Goal: Task Accomplishment & Management: Use online tool/utility

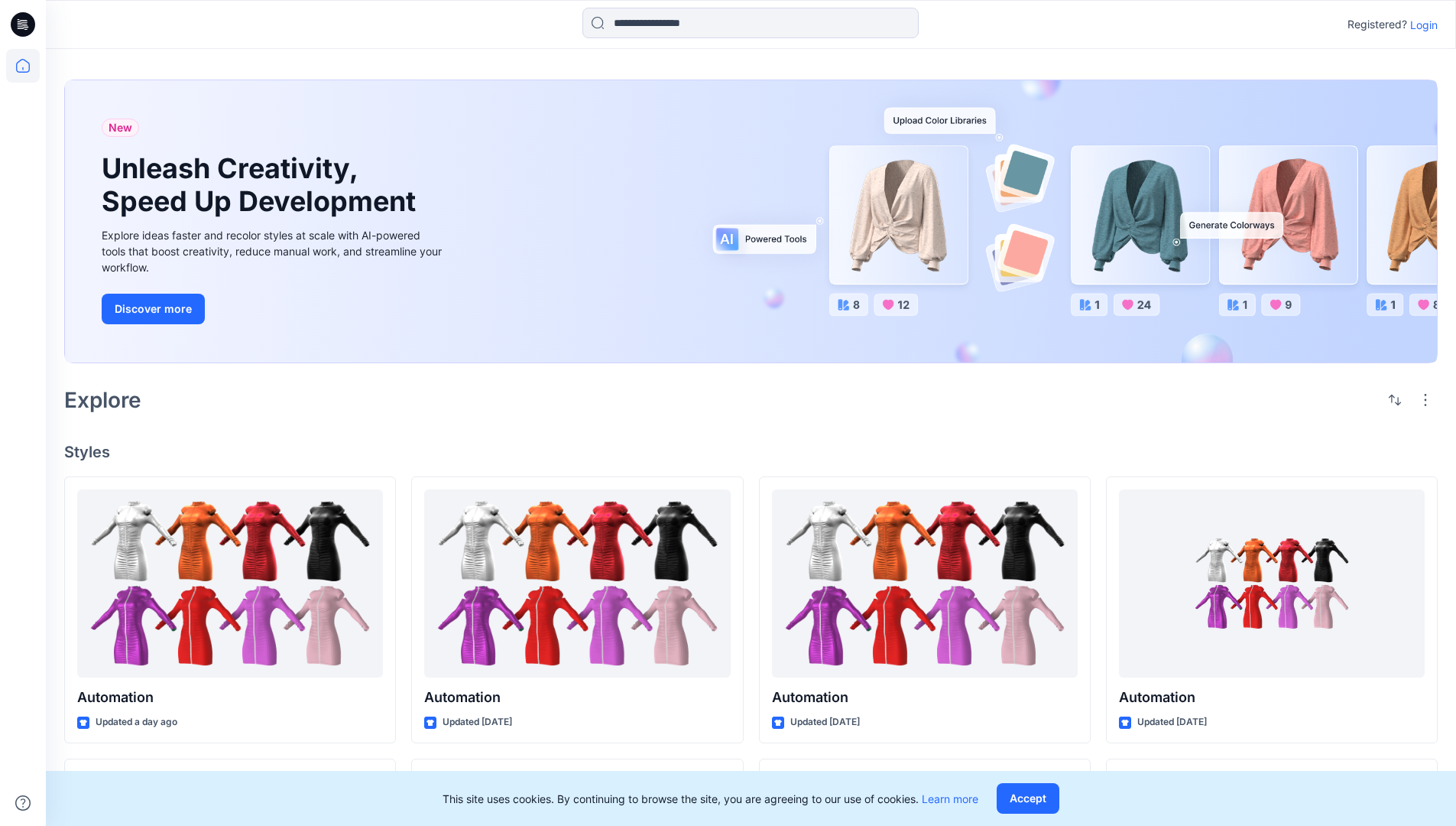
click at [1420, 24] on p "Login" at bounding box center [1424, 24] width 28 height 16
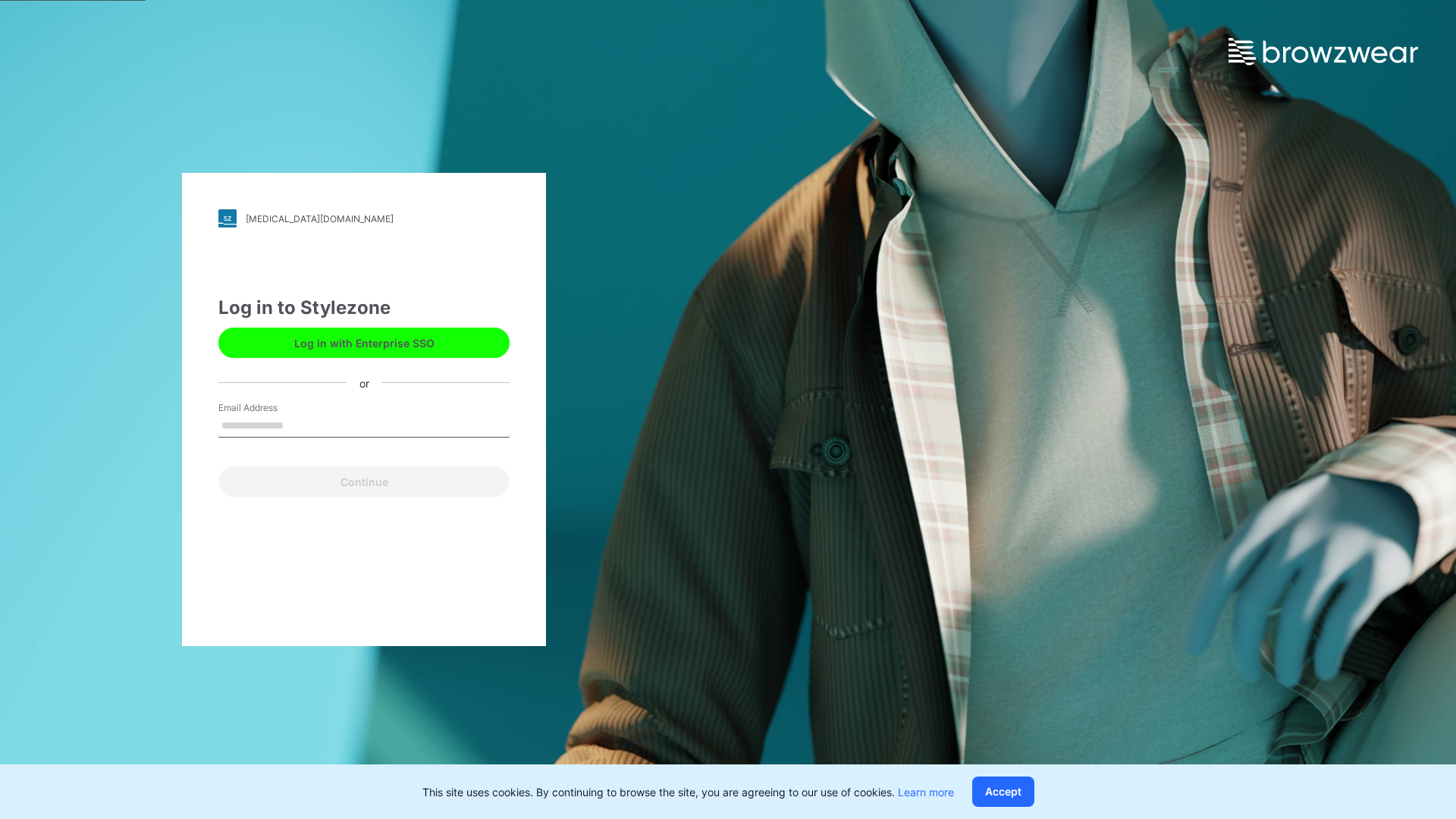
click at [299, 425] on input "Email Address" at bounding box center [364, 426] width 291 height 22
type input "**********"
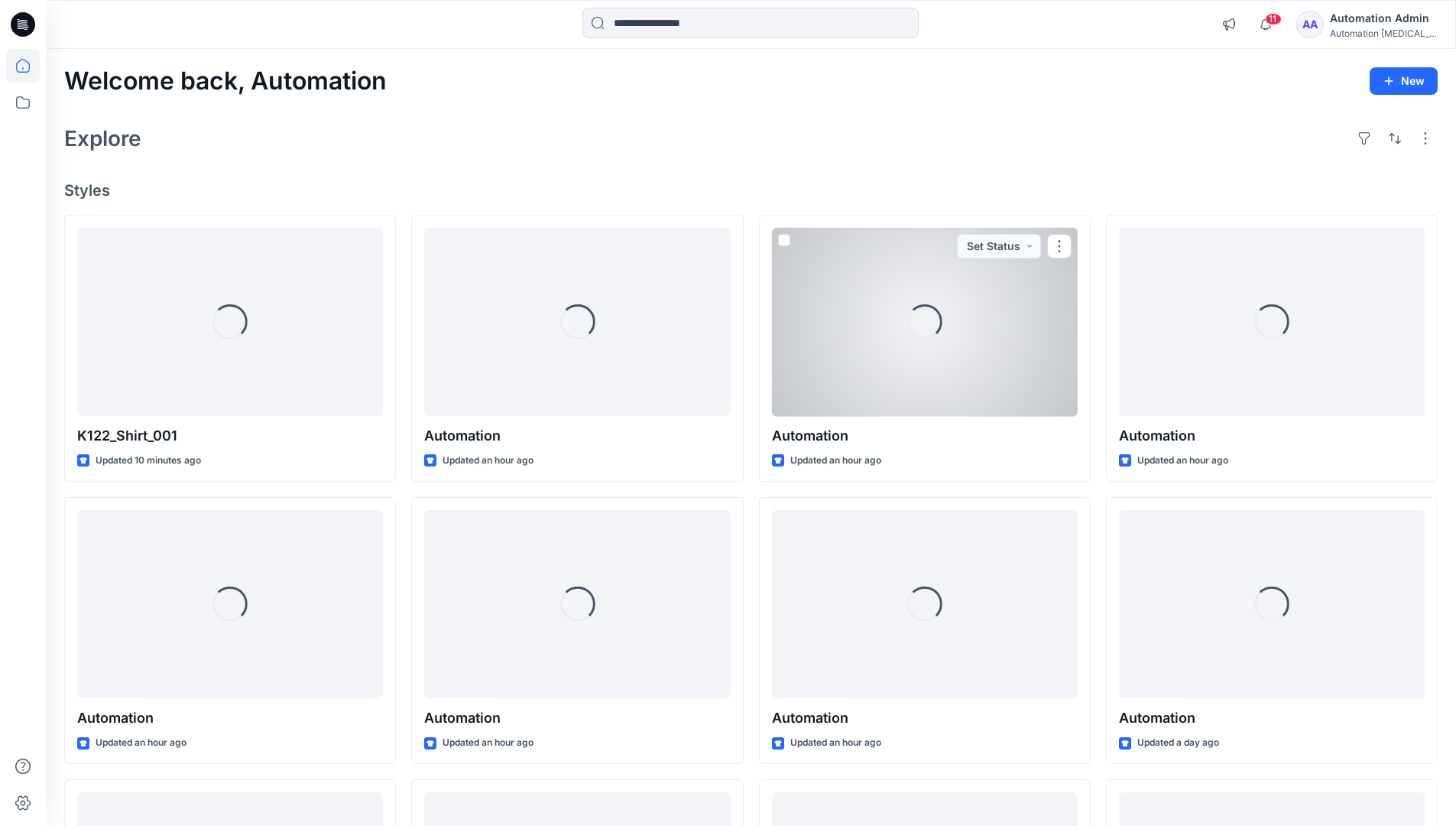
click at [29, 66] on icon at bounding box center [23, 66] width 14 height 14
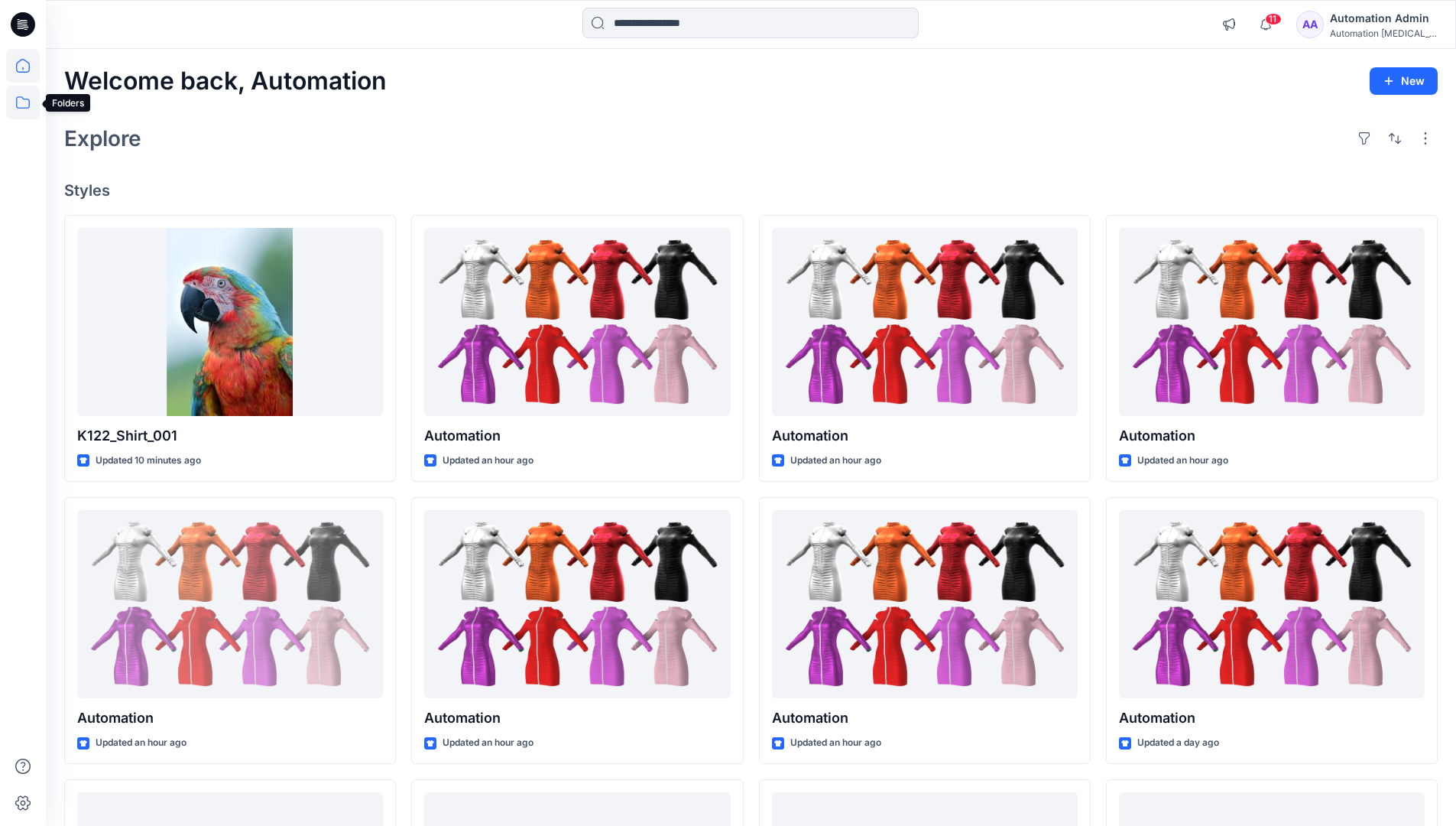
click at [23, 107] on icon at bounding box center [23, 102] width 34 height 34
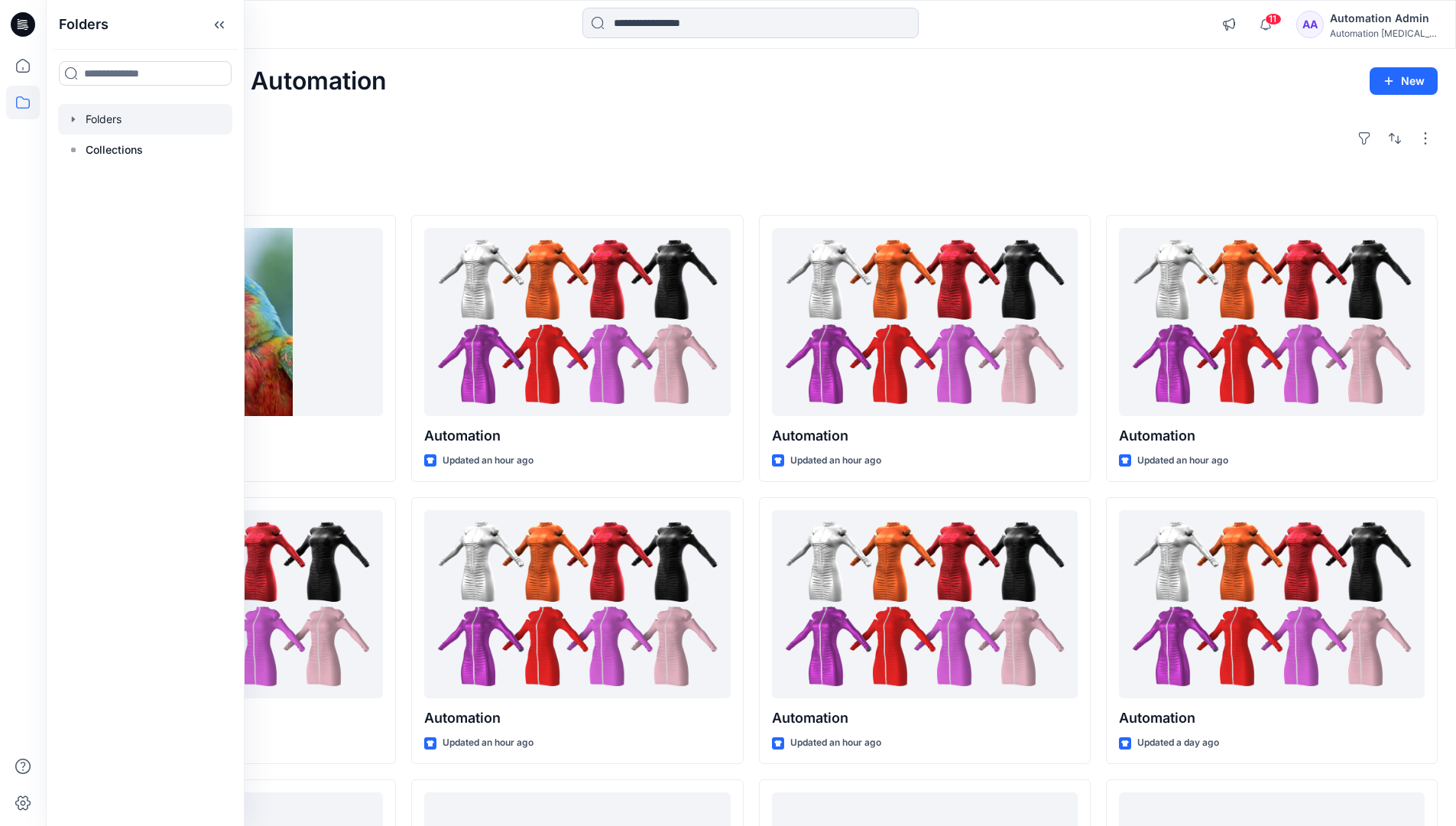
click at [141, 118] on div at bounding box center [145, 119] width 174 height 30
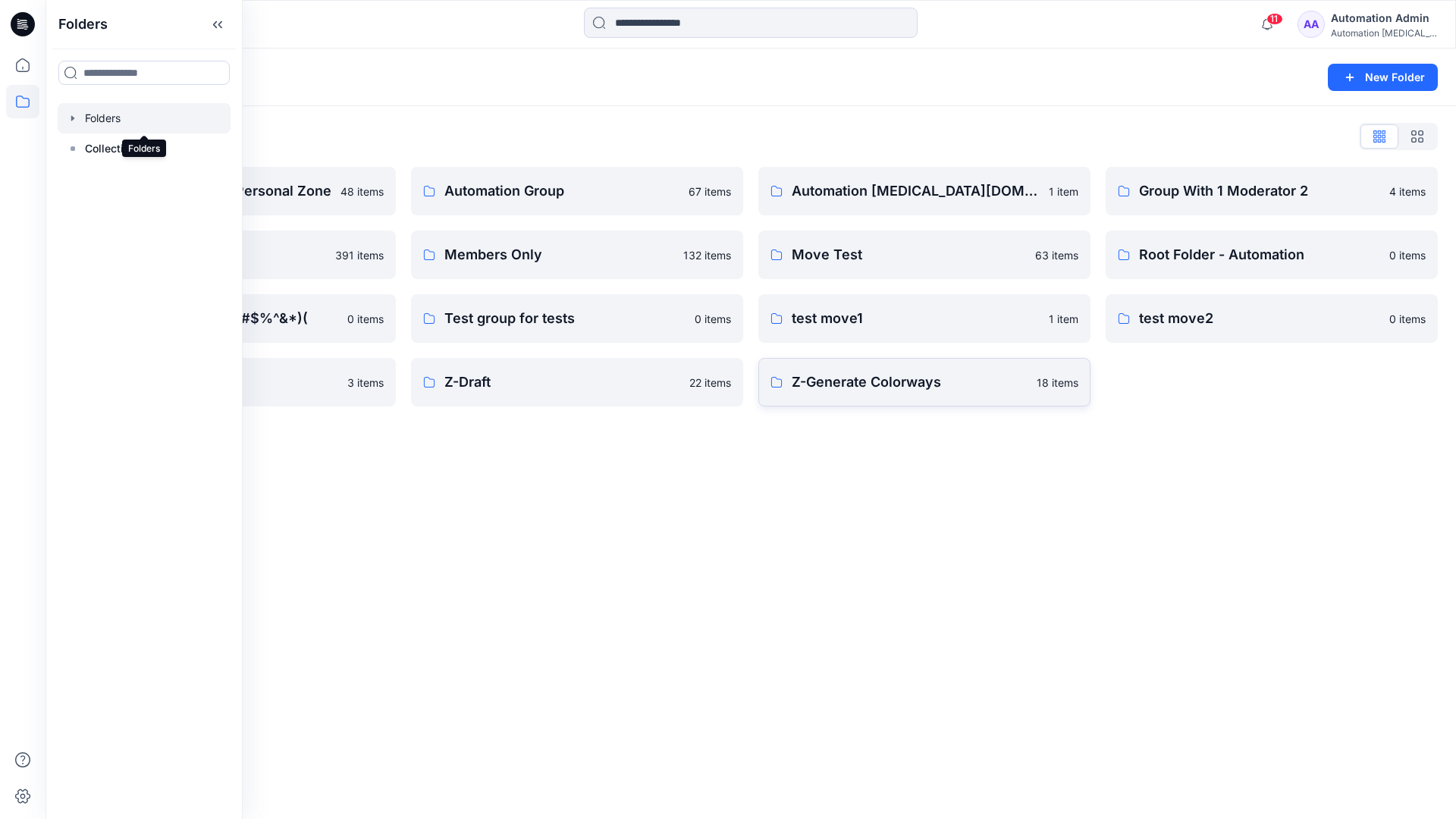
click at [955, 380] on p "Z-Generate Colorways" at bounding box center [910, 382] width 236 height 22
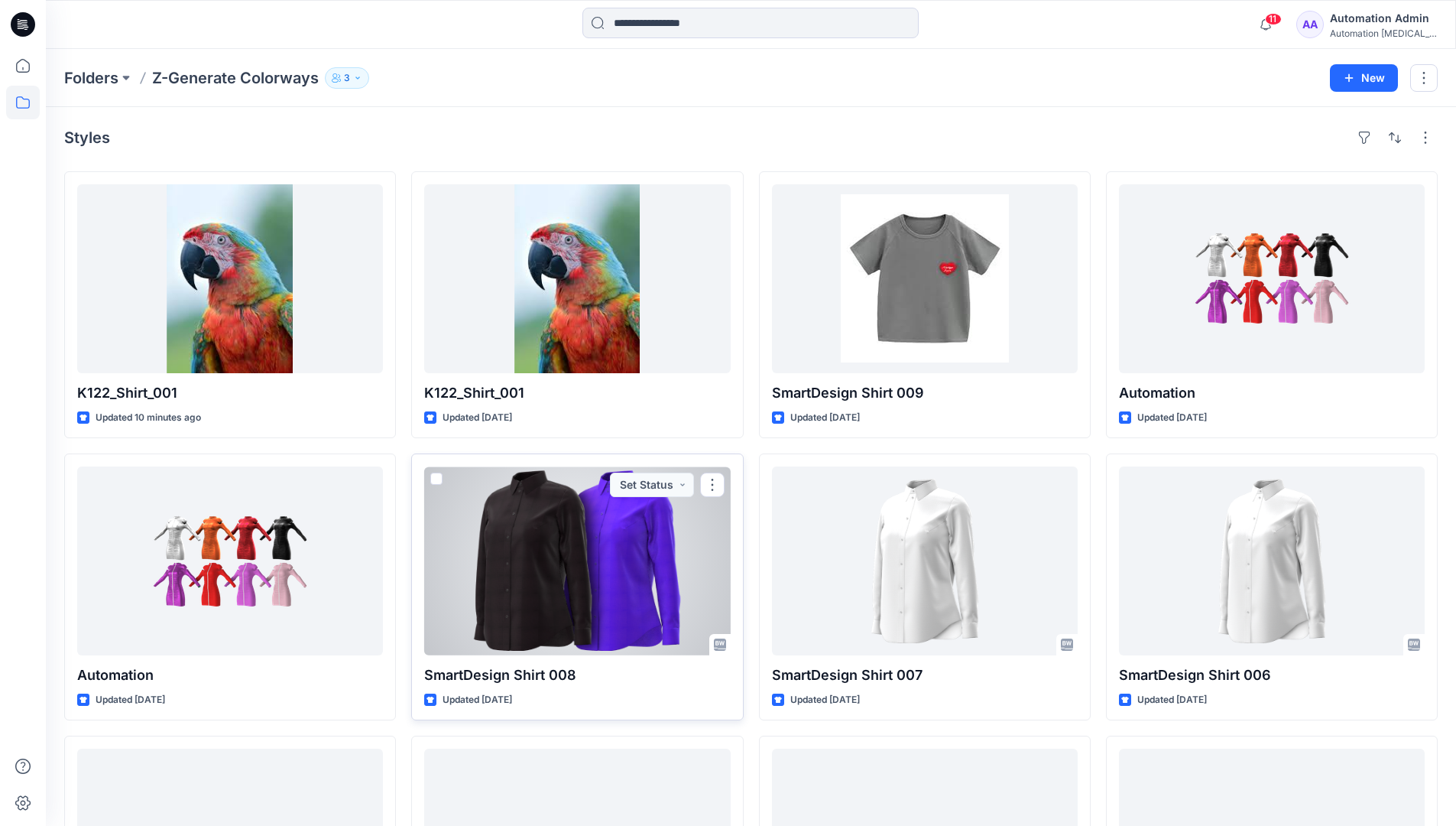
click at [441, 475] on span at bounding box center [436, 479] width 12 height 12
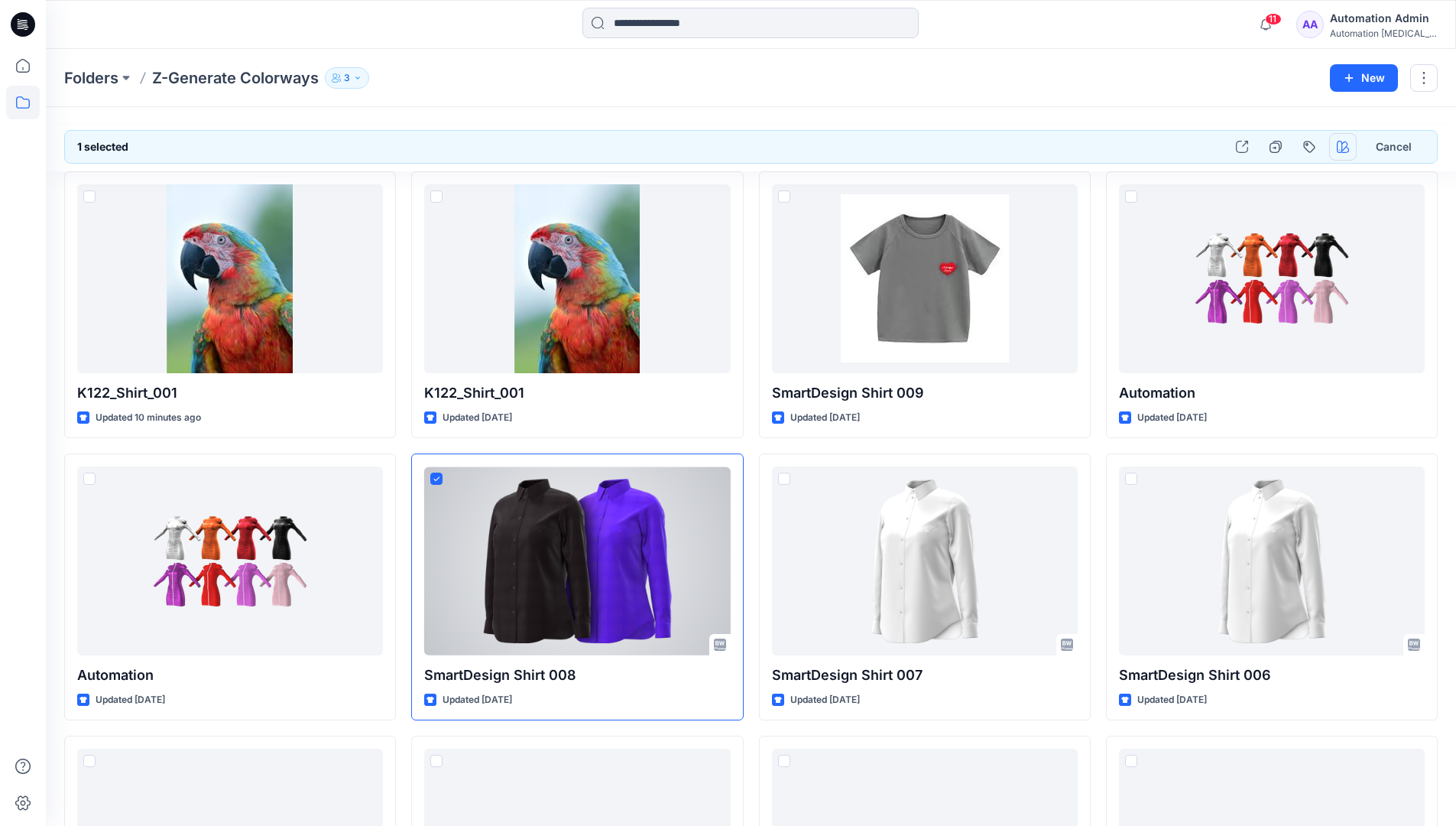
click at [1342, 148] on icon "button" at bounding box center [1342, 147] width 12 height 12
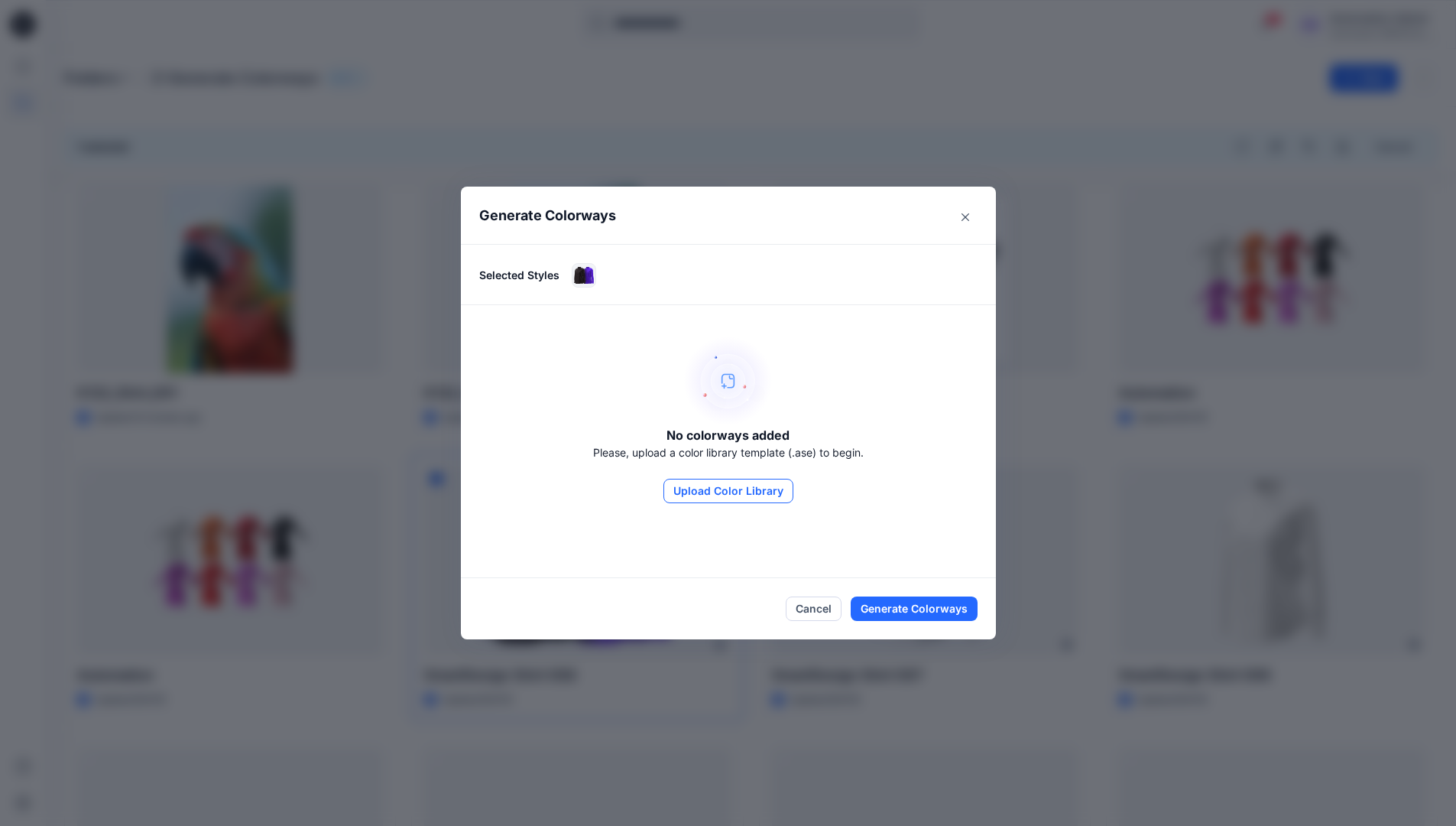
click at [751, 492] on button "Upload Color Library" at bounding box center [728, 491] width 130 height 24
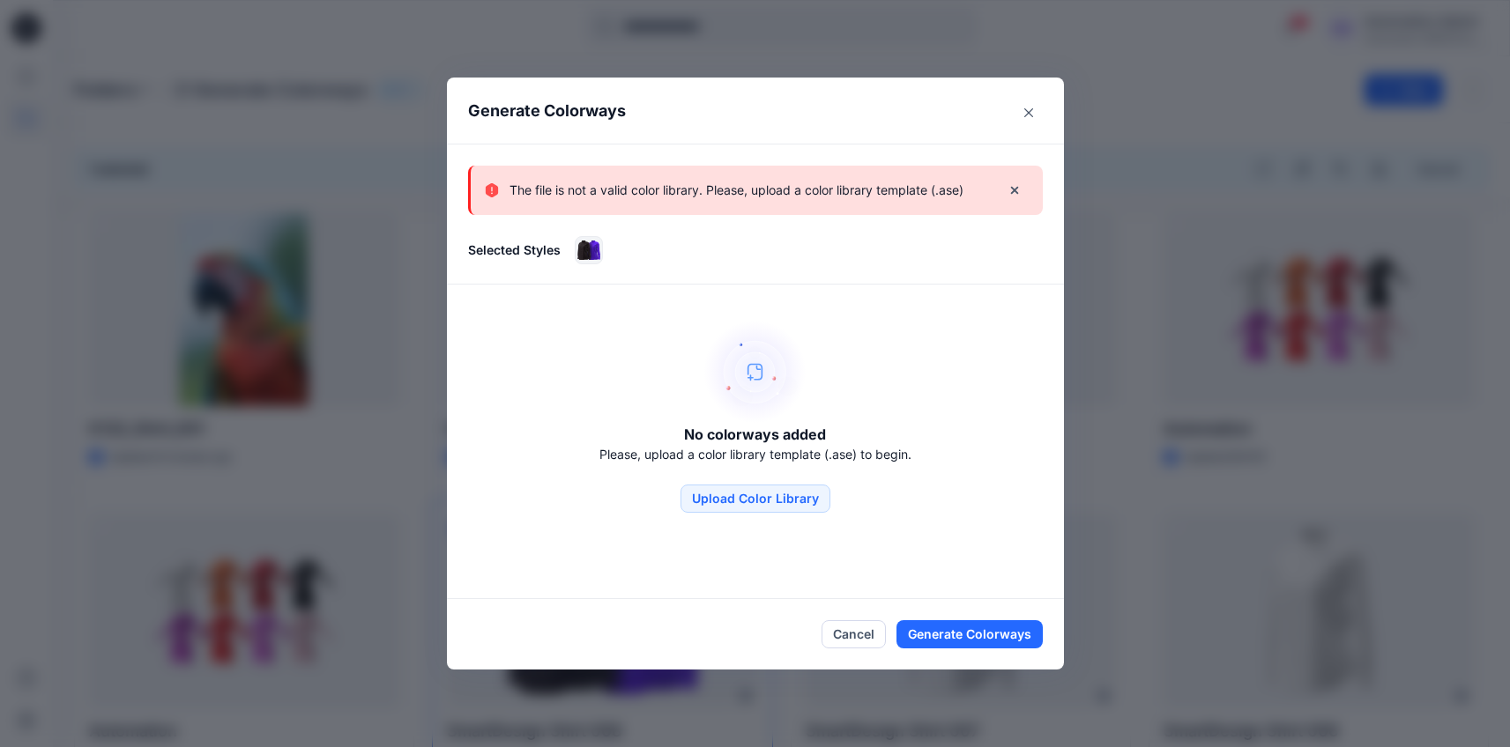
click at [873, 199] on p "The file is not a valid color library. Please, upload a color library template …" at bounding box center [736, 190] width 454 height 21
click at [1033, 108] on icon "Close" at bounding box center [1028, 112] width 9 height 9
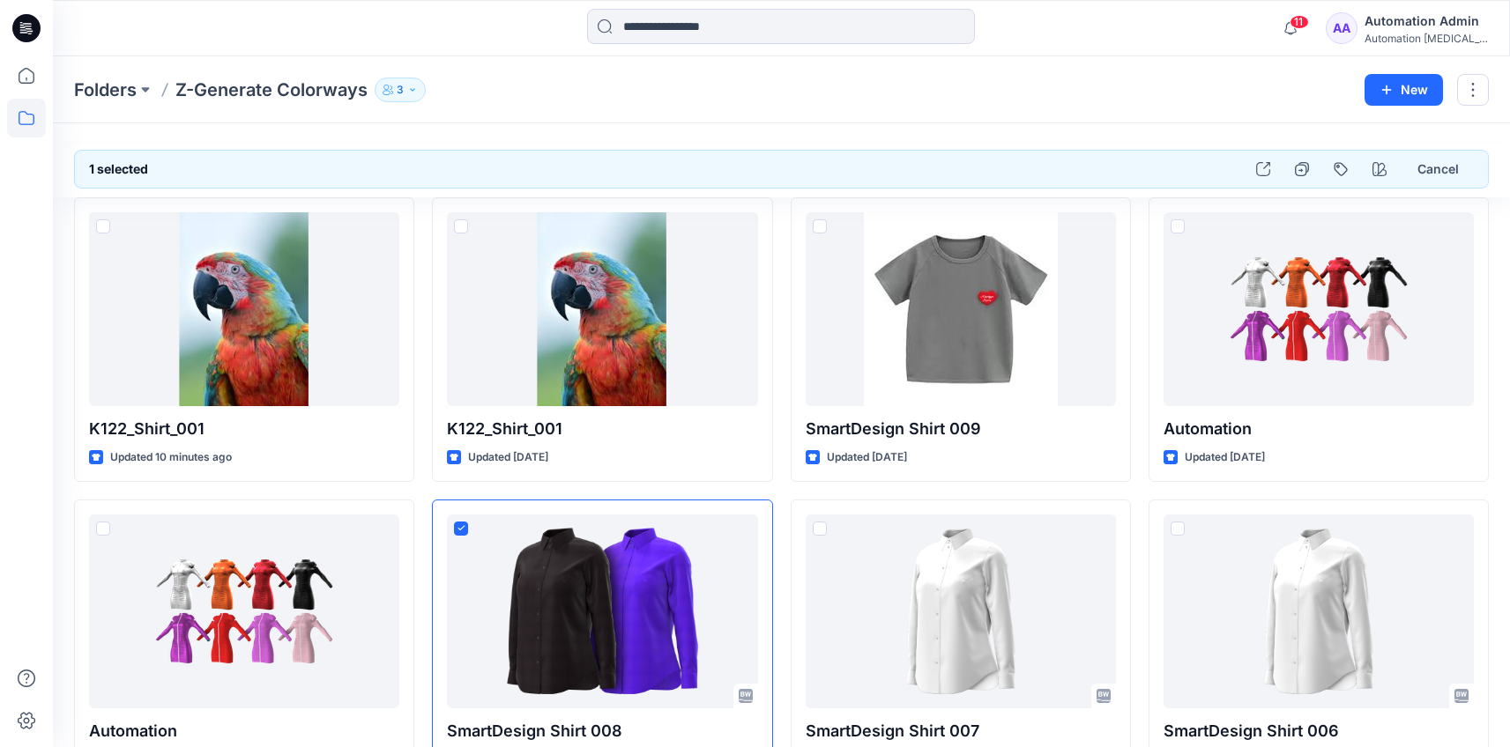
click at [1408, 32] on div "Automation [MEDICAL_DATA]..." at bounding box center [1425, 38] width 123 height 13
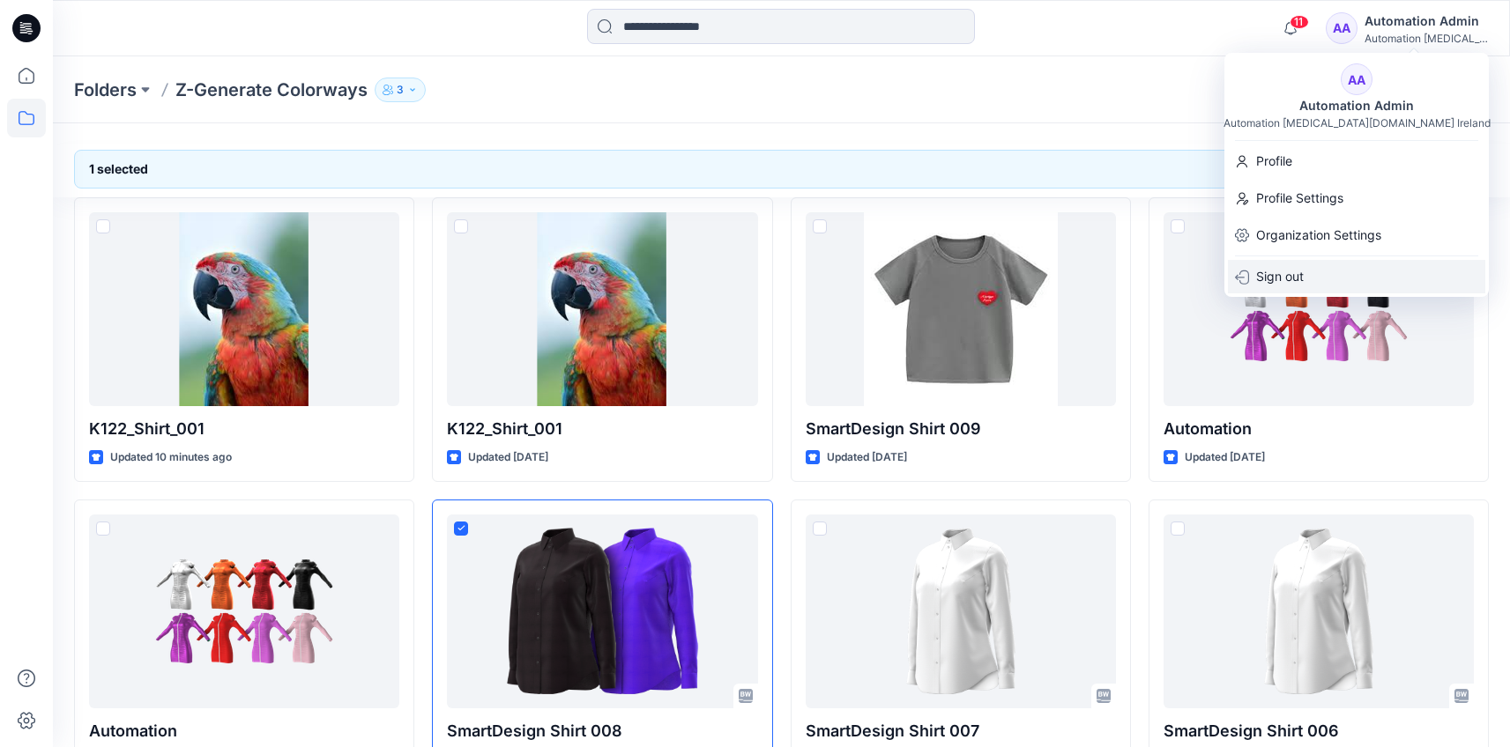
click at [1342, 278] on div "Sign out" at bounding box center [1356, 276] width 257 height 33
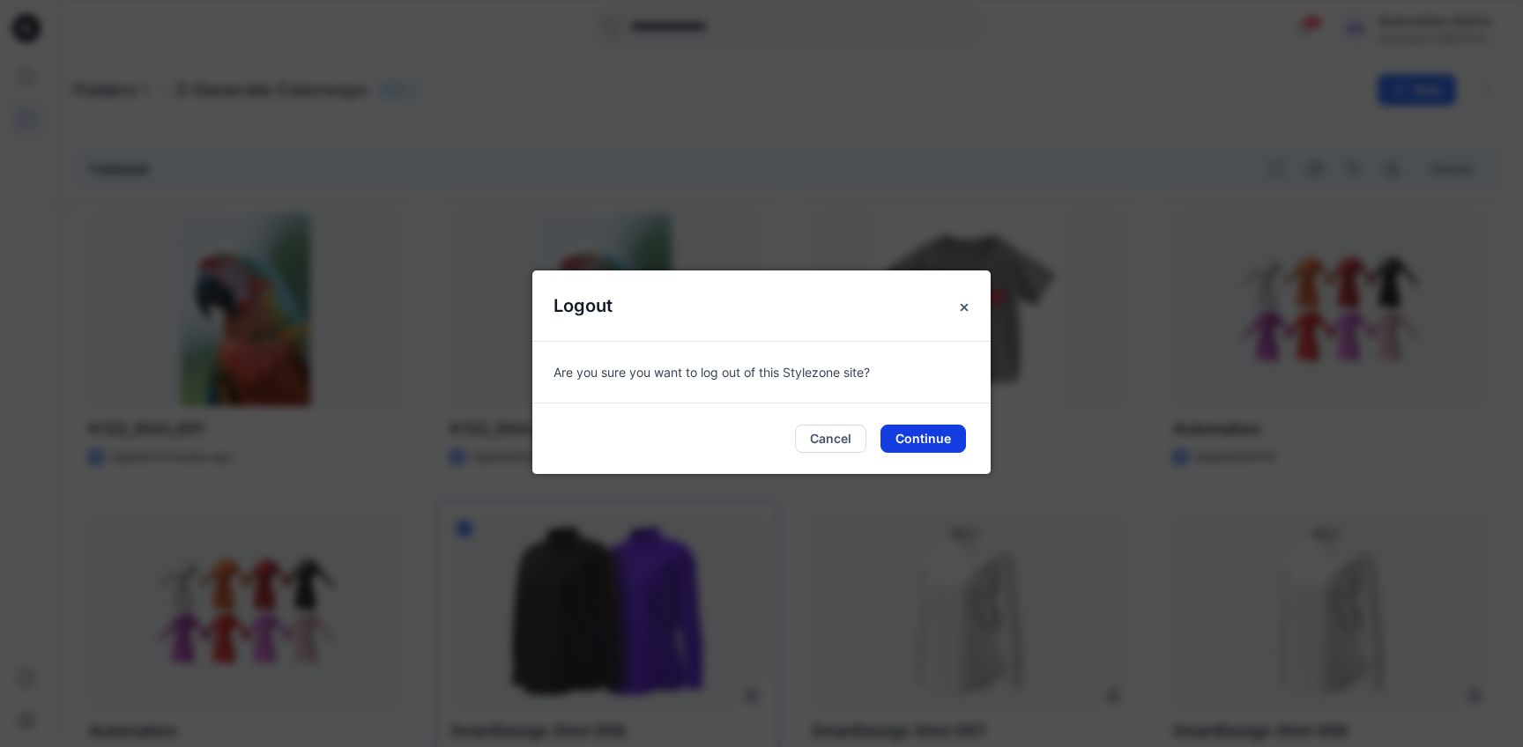
click at [950, 437] on button "Continue" at bounding box center [922, 439] width 85 height 28
